Goal: Check status

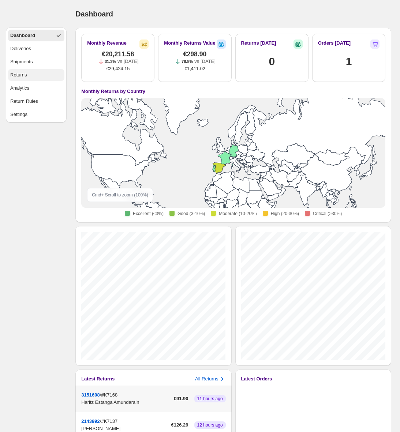
click at [27, 76] on div "Returns" at bounding box center [18, 74] width 17 height 7
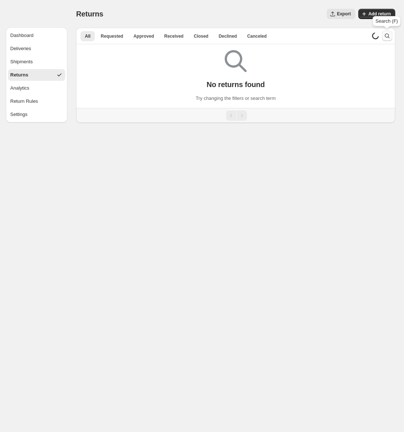
click at [388, 34] on icon "Search and filter results" at bounding box center [387, 35] width 7 height 7
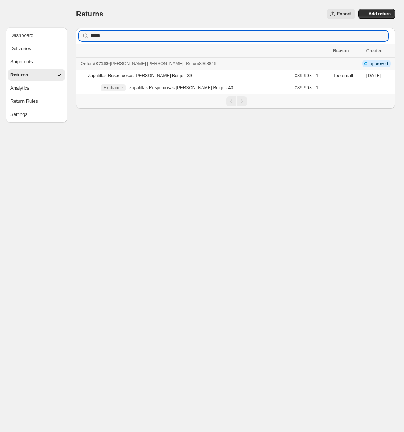
type input "*****"
click at [237, 64] on div "Order #K7163 - [PERSON_NAME] [PERSON_NAME] - Return 8968846" at bounding box center [205, 63] width 248 height 7
